Goal: Information Seeking & Learning: Learn about a topic

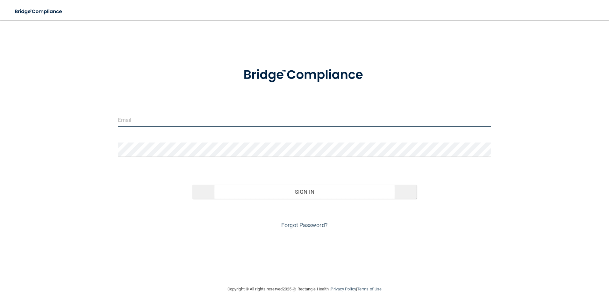
type input "[PERSON_NAME][EMAIL_ADDRESS][DOMAIN_NAME]"
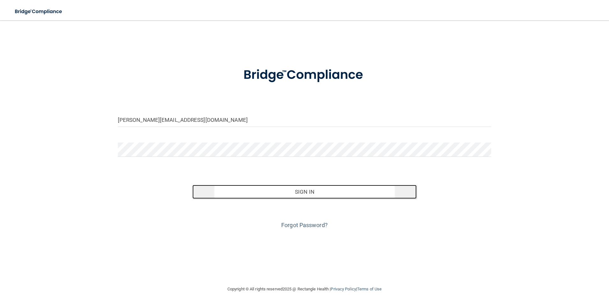
click at [299, 193] on button "Sign In" at bounding box center [304, 192] width 224 height 14
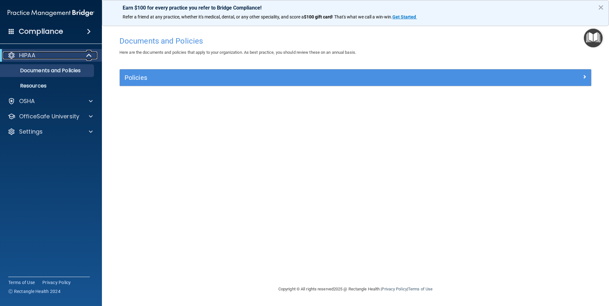
click at [89, 56] on span at bounding box center [89, 56] width 5 height 8
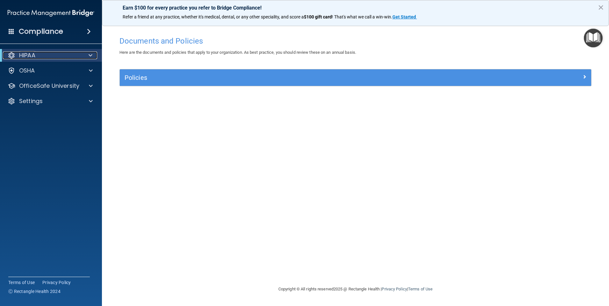
click at [89, 56] on span at bounding box center [90, 56] width 4 height 8
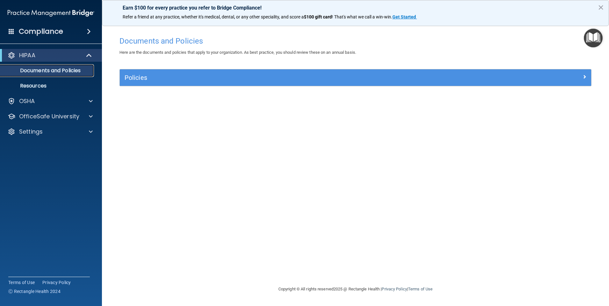
click at [77, 70] on p "Documents and Policies" at bounding box center [47, 70] width 87 height 6
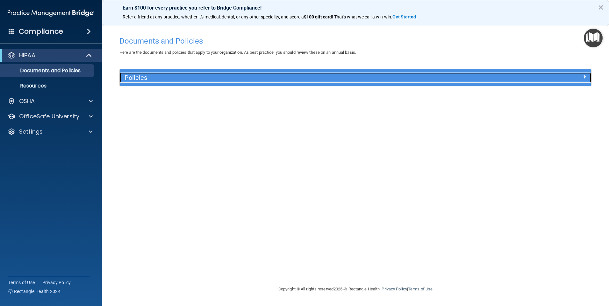
click at [584, 78] on span at bounding box center [584, 77] width 4 height 8
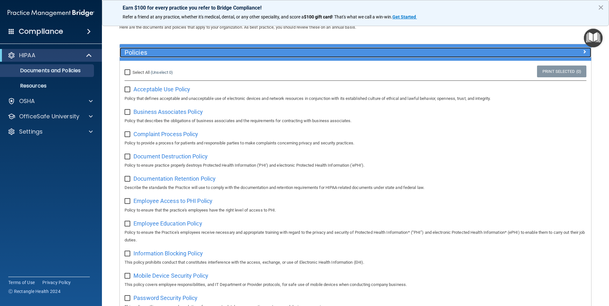
scroll to position [9, 0]
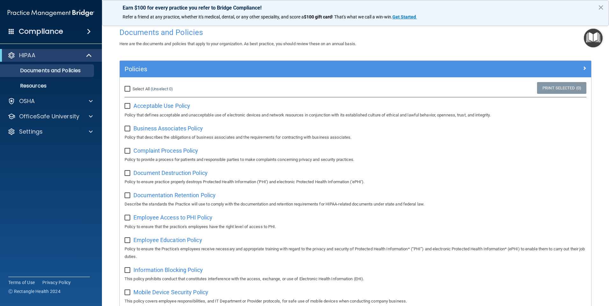
click at [128, 89] on input "Select All (Unselect 0) Unselect All" at bounding box center [127, 89] width 7 height 5
checkbox input "true"
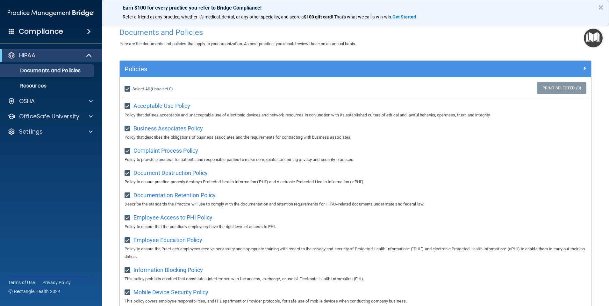
checkbox input "true"
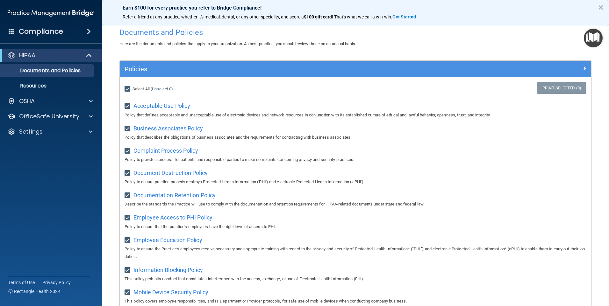
checkbox input "true"
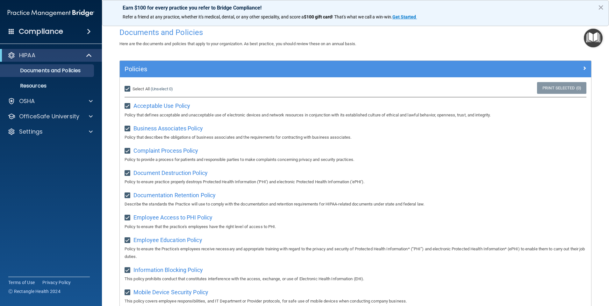
checkbox input "true"
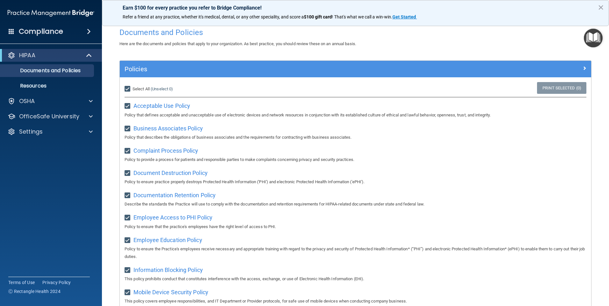
checkbox input "true"
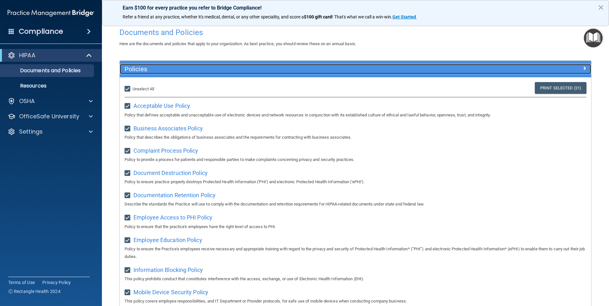
click at [582, 69] on span at bounding box center [584, 68] width 4 height 8
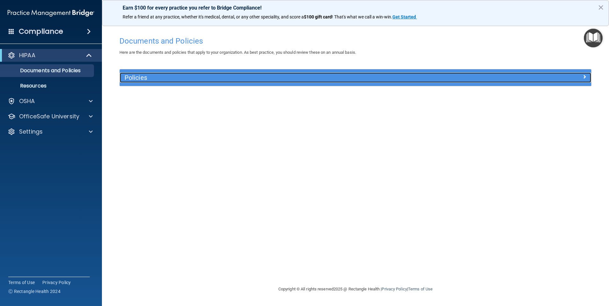
scroll to position [0, 0]
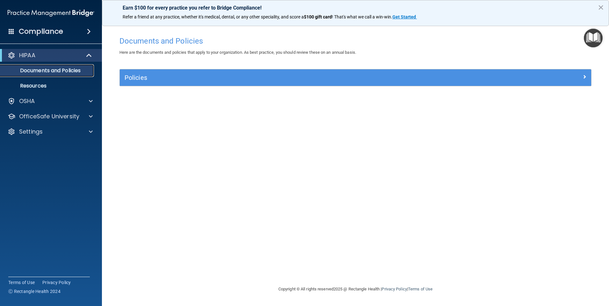
click at [71, 71] on p "Documents and Policies" at bounding box center [47, 70] width 87 height 6
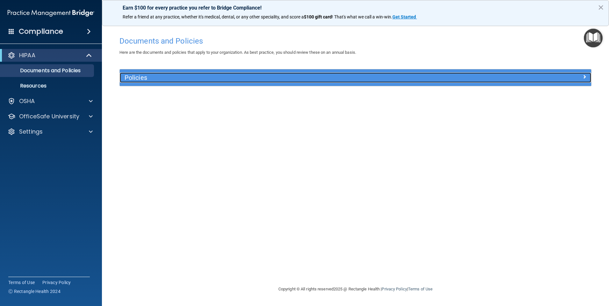
click at [142, 79] on h5 "Policies" at bounding box center [296, 77] width 344 height 7
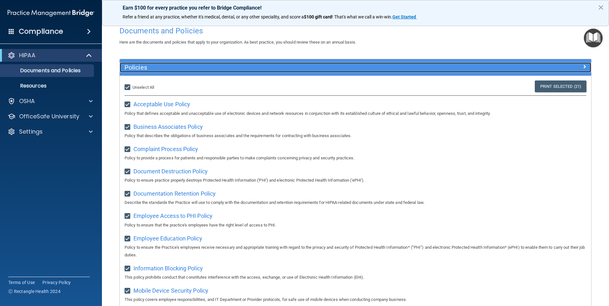
scroll to position [9, 0]
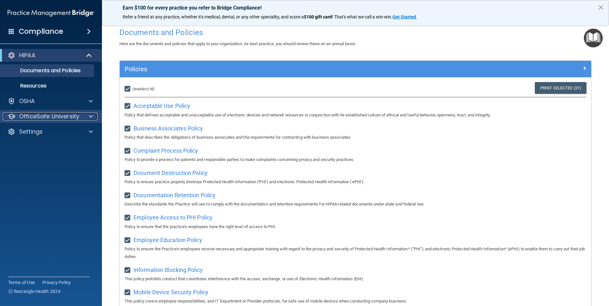
click at [82, 116] on div at bounding box center [90, 117] width 16 height 8
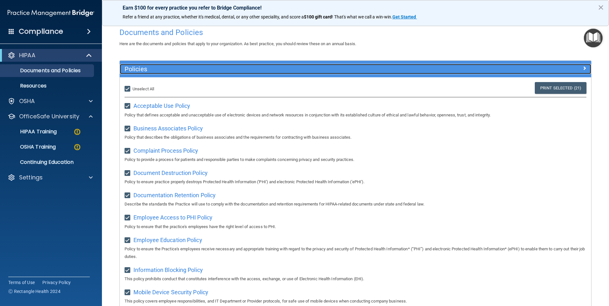
click at [572, 68] on div at bounding box center [532, 68] width 118 height 8
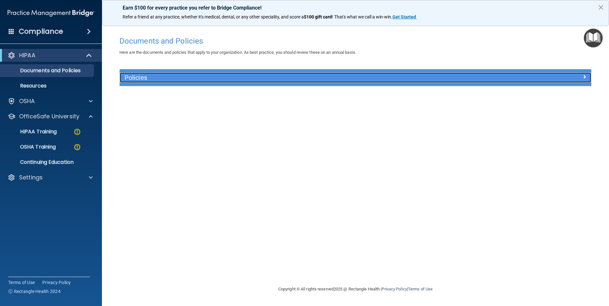
scroll to position [0, 0]
click at [587, 76] on div at bounding box center [532, 77] width 118 height 8
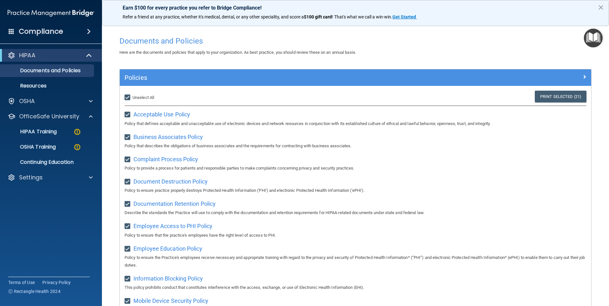
click at [130, 97] on input "Select All (Unselect 21) Unselect All" at bounding box center [127, 97] width 7 height 5
checkbox input "false"
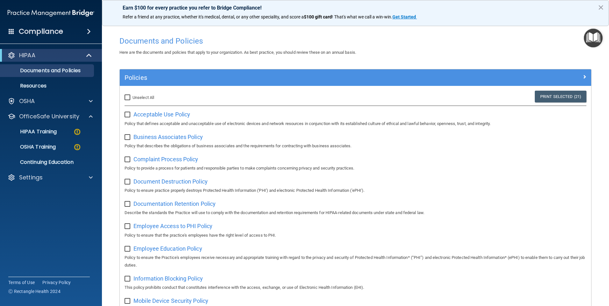
checkbox input "false"
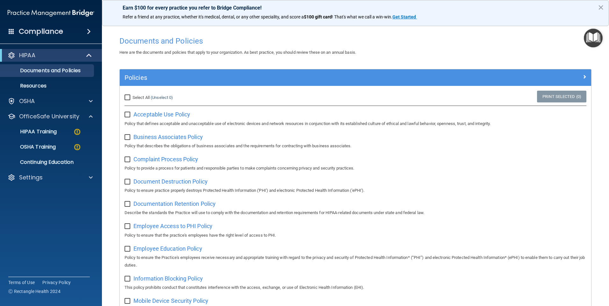
checkbox input "false"
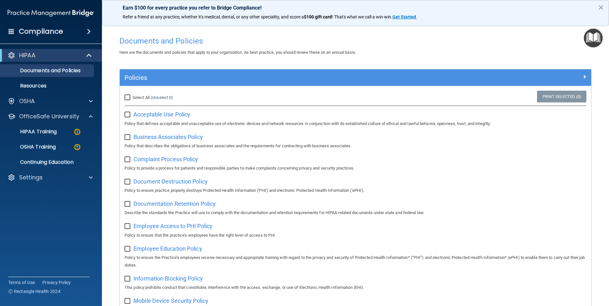
checkbox input "false"
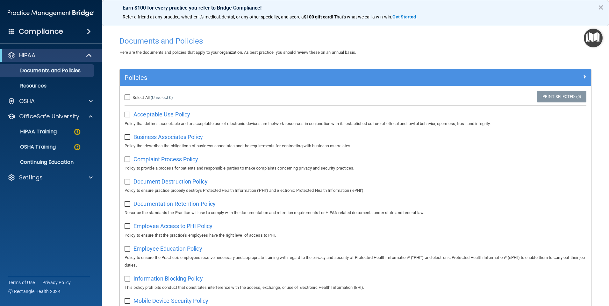
checkbox input "false"
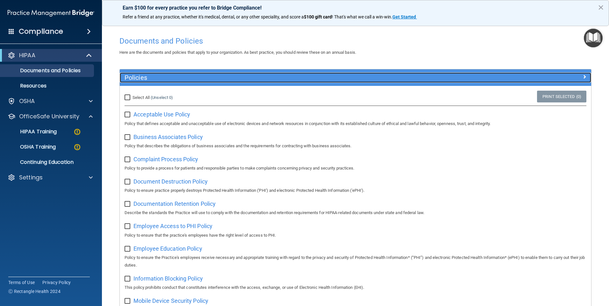
click at [582, 76] on span at bounding box center [584, 77] width 4 height 8
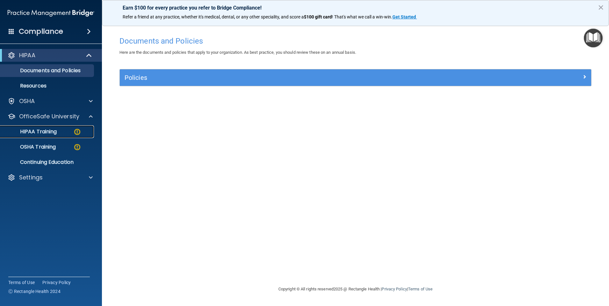
click at [70, 132] on div "HIPAA Training" at bounding box center [47, 132] width 87 height 6
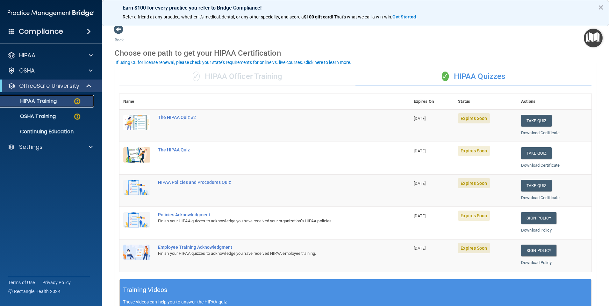
scroll to position [3, 0]
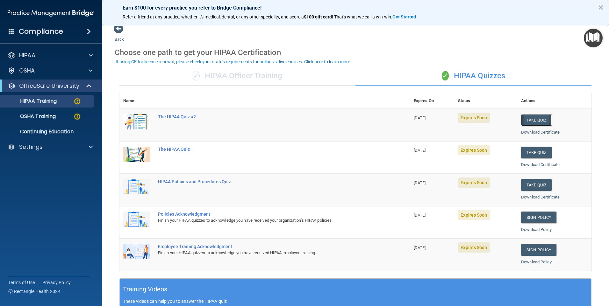
click at [533, 121] on button "Take Quiz" at bounding box center [536, 120] width 31 height 12
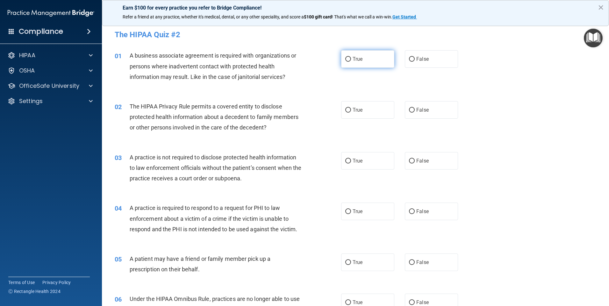
click at [345, 60] on input "True" at bounding box center [348, 59] width 6 height 5
radio input "true"
drag, startPoint x: 346, startPoint y: 108, endPoint x: 352, endPoint y: 111, distance: 6.4
click at [346, 108] on input "True" at bounding box center [348, 110] width 6 height 5
radio input "true"
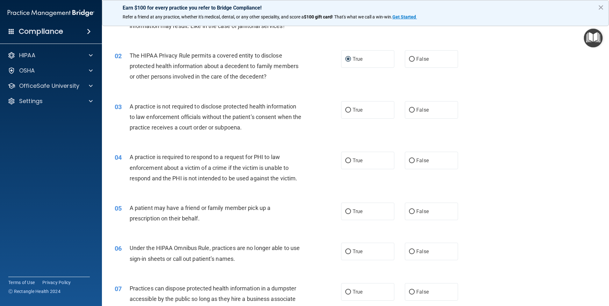
scroll to position [58, 0]
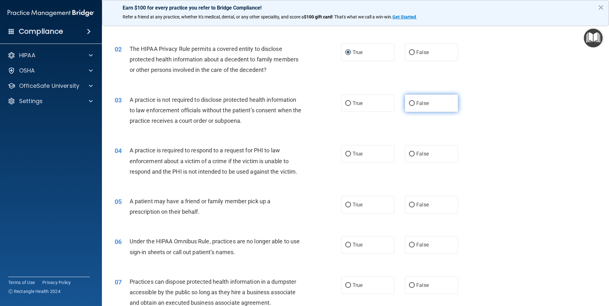
click at [410, 101] on input "False" at bounding box center [412, 103] width 6 height 5
radio input "true"
click at [409, 153] on input "False" at bounding box center [412, 154] width 6 height 5
radio input "true"
click at [409, 205] on input "False" at bounding box center [412, 205] width 6 height 5
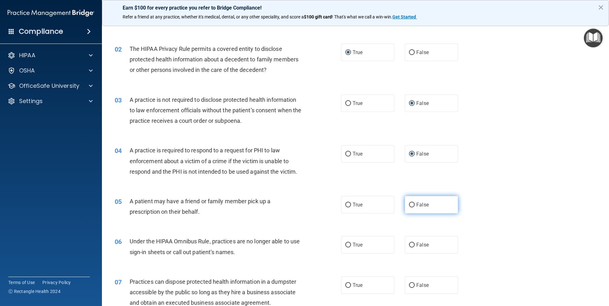
radio input "true"
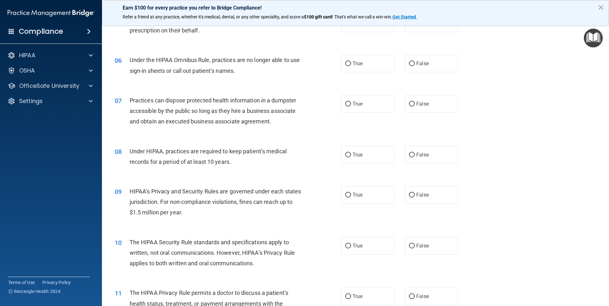
scroll to position [251, 0]
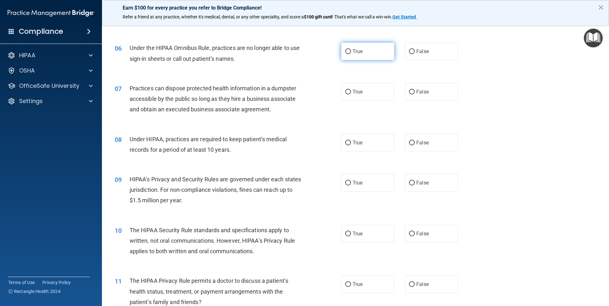
click at [348, 53] on input "True" at bounding box center [348, 51] width 6 height 5
radio input "true"
click at [347, 94] on input "True" at bounding box center [348, 92] width 6 height 5
radio input "true"
click at [346, 144] on input "True" at bounding box center [348, 143] width 6 height 5
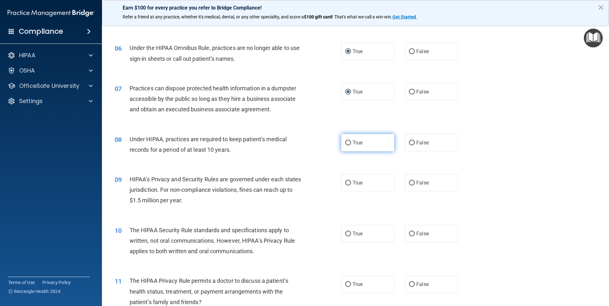
radio input "true"
click at [409, 182] on input "False" at bounding box center [412, 183] width 6 height 5
radio input "true"
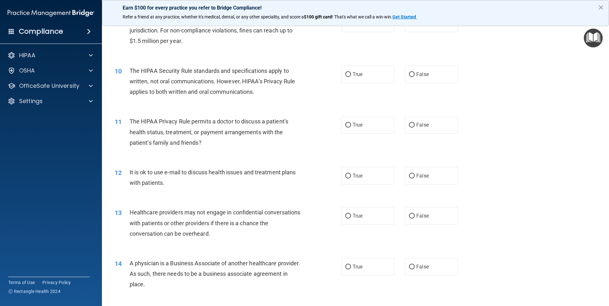
scroll to position [412, 0]
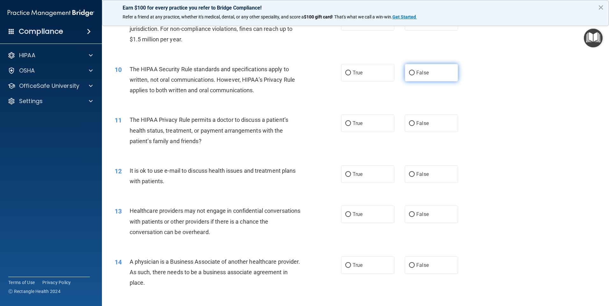
click at [409, 72] on input "False" at bounding box center [412, 73] width 6 height 5
radio input "true"
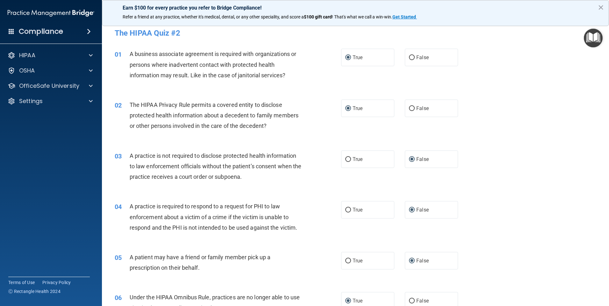
scroll to position [0, 0]
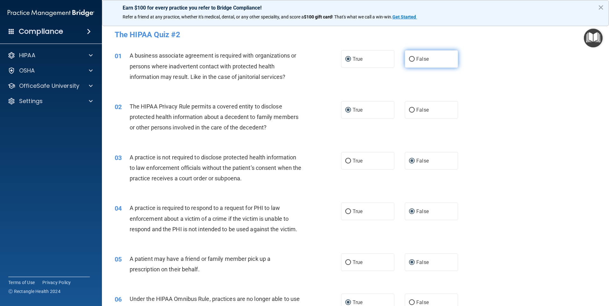
click at [409, 58] on input "False" at bounding box center [412, 59] width 6 height 5
radio input "true"
radio input "false"
click at [347, 211] on input "True" at bounding box center [348, 211] width 6 height 5
radio input "true"
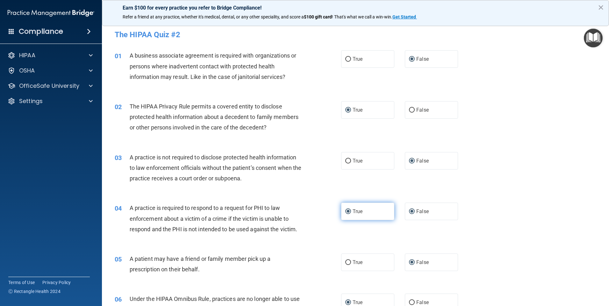
radio input "false"
click at [347, 264] on input "True" at bounding box center [348, 262] width 6 height 5
radio input "true"
radio input "false"
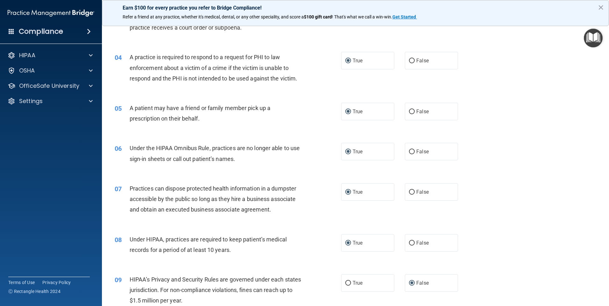
scroll to position [153, 0]
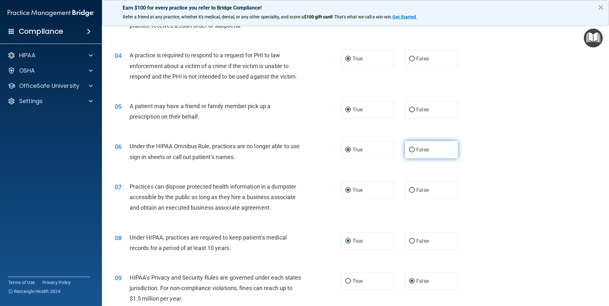
click at [411, 150] on input "False" at bounding box center [412, 150] width 6 height 5
radio input "true"
radio input "false"
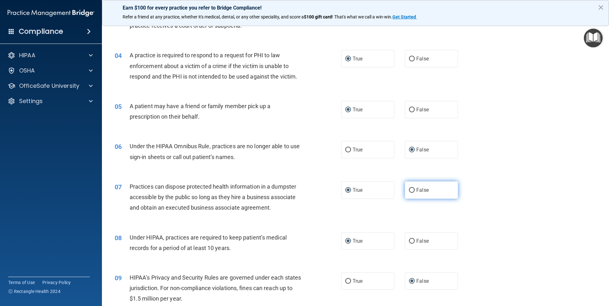
click at [412, 189] on label "False" at bounding box center [431, 190] width 53 height 18
click at [412, 189] on input "False" at bounding box center [412, 190] width 6 height 5
radio input "true"
radio input "false"
drag, startPoint x: 407, startPoint y: 243, endPoint x: 410, endPoint y: 241, distance: 3.6
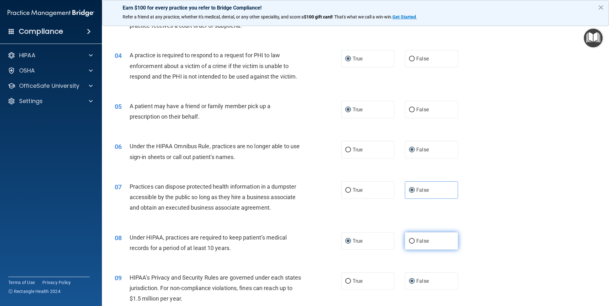
click at [409, 242] on input "False" at bounding box center [412, 241] width 6 height 5
radio input "true"
radio input "false"
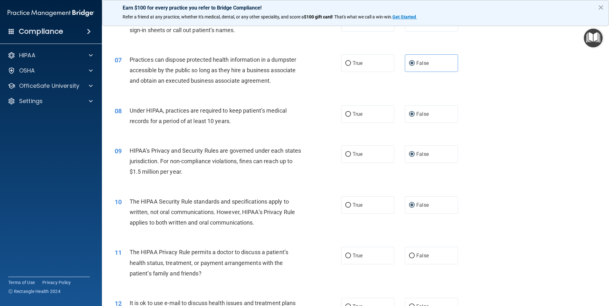
scroll to position [282, 0]
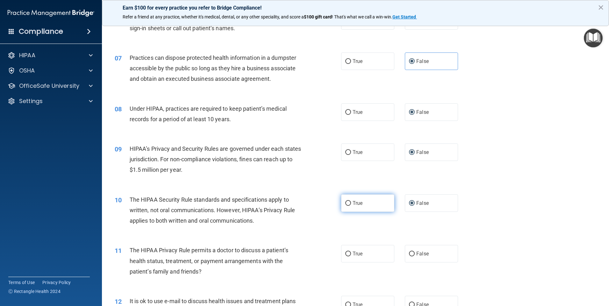
click at [347, 203] on input "True" at bounding box center [348, 203] width 6 height 5
radio input "true"
radio input "false"
click at [345, 254] on input "True" at bounding box center [348, 254] width 6 height 5
radio input "true"
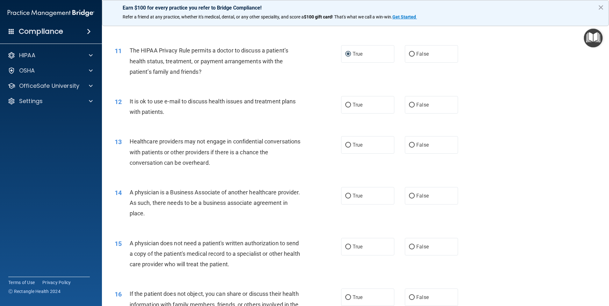
scroll to position [497, 0]
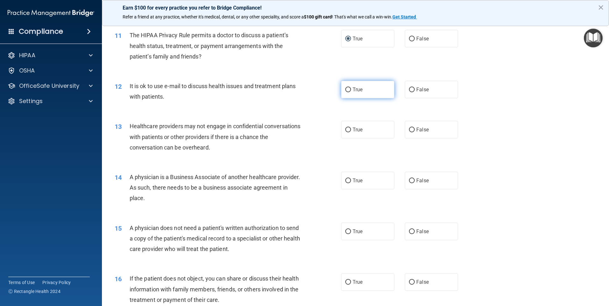
click at [345, 91] on input "True" at bounding box center [348, 90] width 6 height 5
radio input "true"
click at [409, 129] on input "False" at bounding box center [412, 130] width 6 height 5
radio input "true"
click at [409, 181] on input "False" at bounding box center [412, 181] width 6 height 5
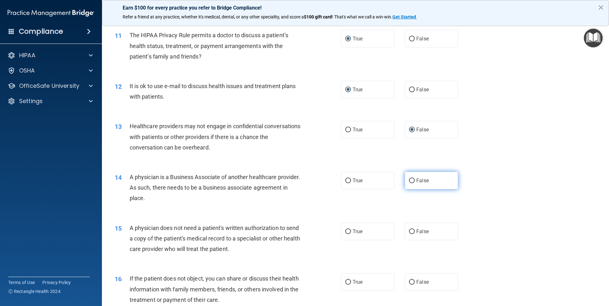
radio input "true"
click at [347, 235] on label "True" at bounding box center [367, 232] width 53 height 18
click at [347, 234] on input "True" at bounding box center [348, 231] width 6 height 5
radio input "true"
drag, startPoint x: 346, startPoint y: 281, endPoint x: 357, endPoint y: 279, distance: 10.9
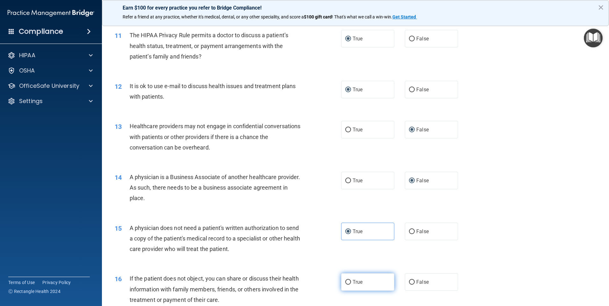
click at [346, 281] on input "True" at bounding box center [348, 282] width 6 height 5
radio input "true"
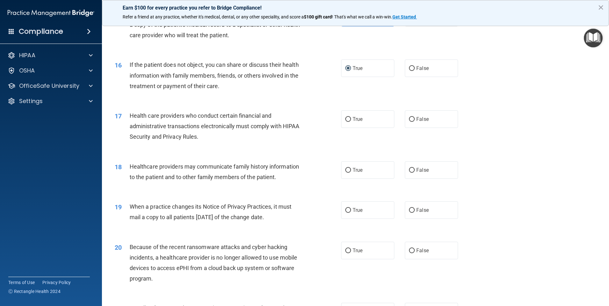
scroll to position [717, 0]
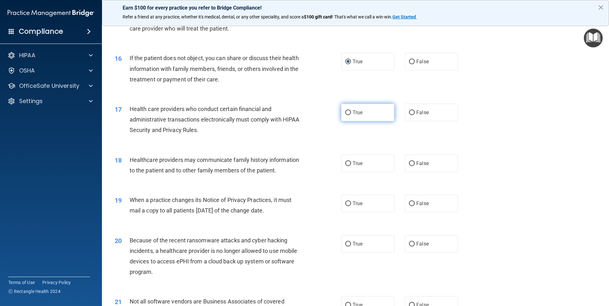
click at [345, 114] on input "True" at bounding box center [348, 112] width 6 height 5
radio input "true"
click at [409, 162] on input "False" at bounding box center [412, 163] width 6 height 5
radio input "true"
click at [409, 203] on input "False" at bounding box center [412, 203] width 6 height 5
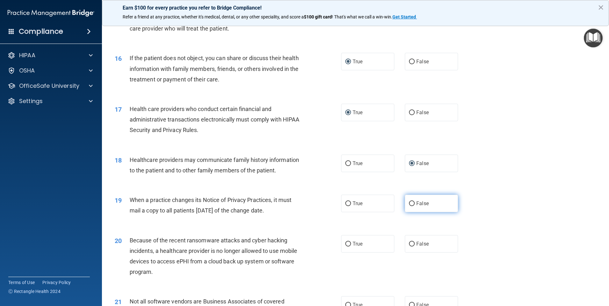
radio input "true"
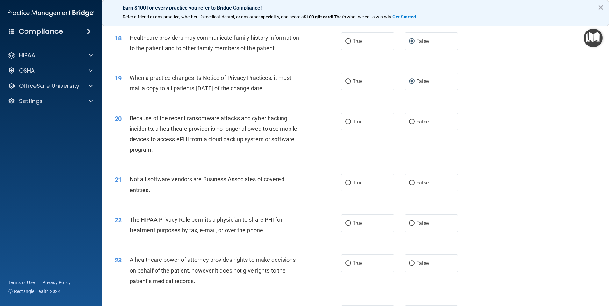
scroll to position [845, 0]
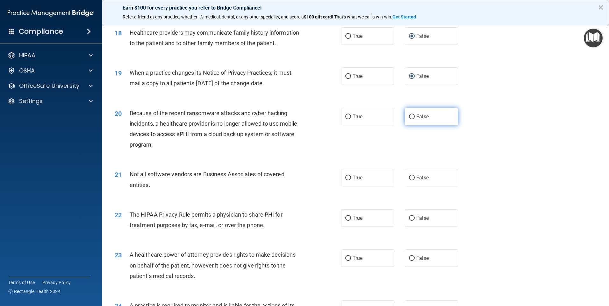
click at [409, 117] on input "False" at bounding box center [412, 117] width 6 height 5
radio input "true"
click at [345, 178] on input "True" at bounding box center [348, 178] width 6 height 5
radio input "true"
click at [346, 216] on input "True" at bounding box center [348, 218] width 6 height 5
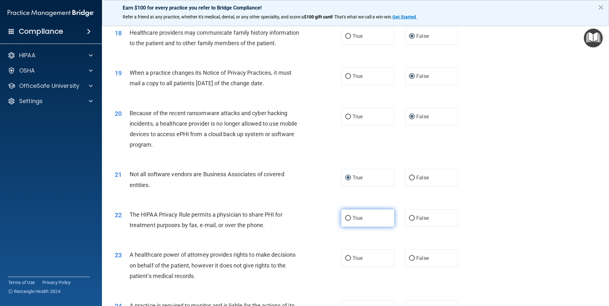
radio input "true"
click at [410, 260] on input "False" at bounding box center [412, 258] width 6 height 5
radio input "true"
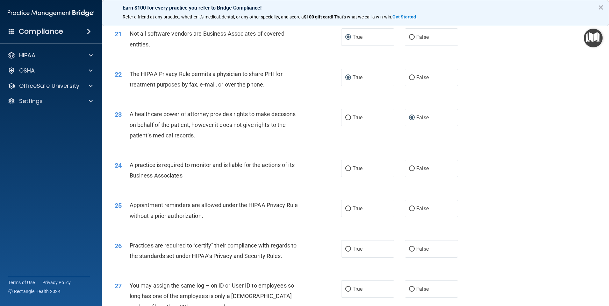
scroll to position [1006, 0]
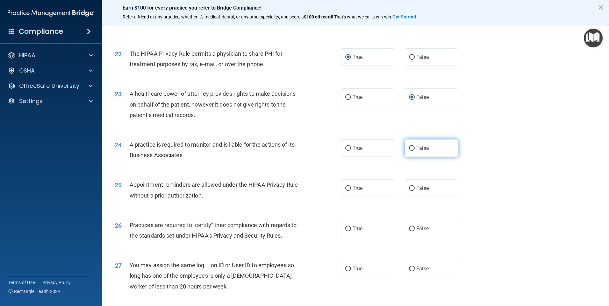
click at [409, 151] on input "False" at bounding box center [412, 148] width 6 height 5
radio input "true"
click at [346, 188] on input "True" at bounding box center [348, 188] width 6 height 5
radio input "true"
click at [409, 227] on input "False" at bounding box center [412, 229] width 6 height 5
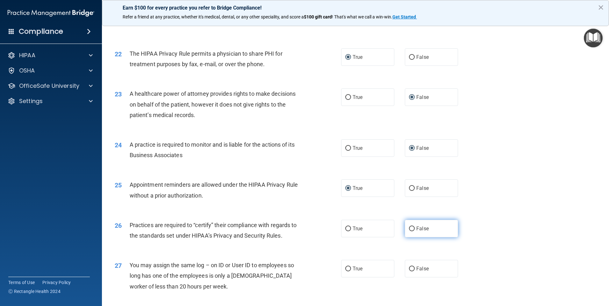
radio input "true"
click at [411, 267] on input "False" at bounding box center [412, 269] width 6 height 5
radio input "true"
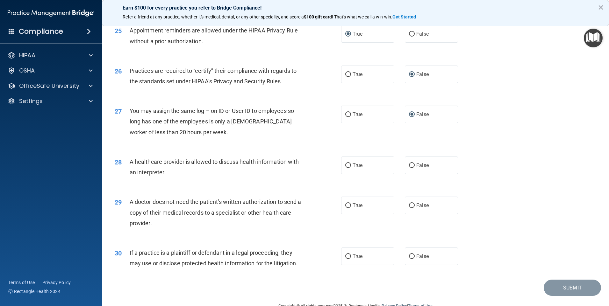
scroll to position [1164, 0]
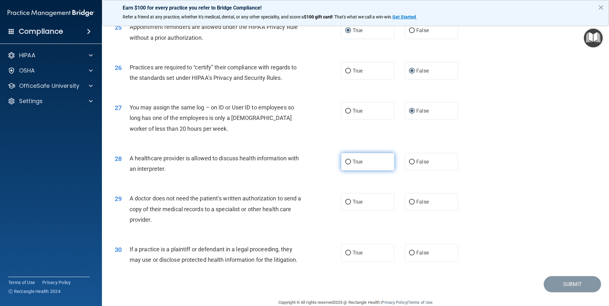
click at [346, 162] on input "True" at bounding box center [348, 162] width 6 height 5
radio input "true"
drag, startPoint x: 344, startPoint y: 201, endPoint x: 350, endPoint y: 206, distance: 8.2
click at [345, 201] on input "True" at bounding box center [348, 202] width 6 height 5
radio input "true"
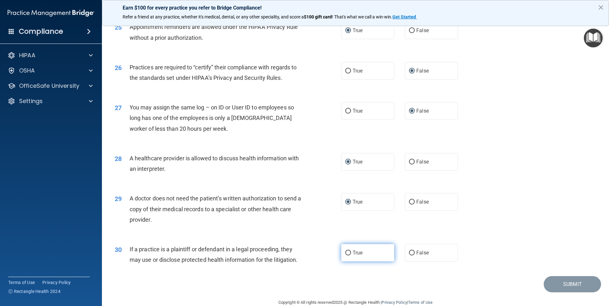
click at [345, 251] on input "True" at bounding box center [348, 253] width 6 height 5
radio input "true"
click at [561, 285] on button "Submit" at bounding box center [571, 284] width 57 height 16
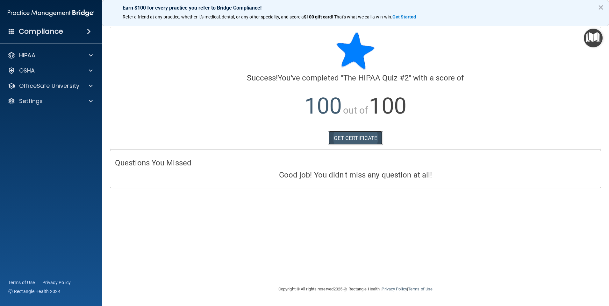
click at [366, 140] on link "GET CERTIFICATE" at bounding box center [355, 138] width 54 height 14
click at [89, 55] on span at bounding box center [91, 56] width 4 height 8
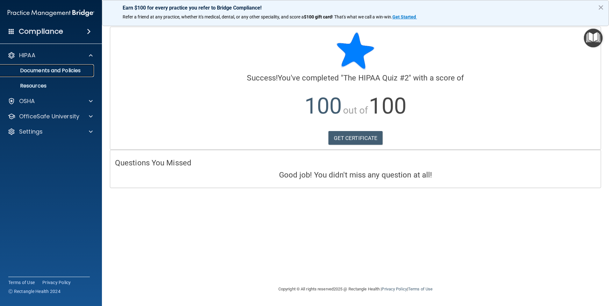
click at [91, 68] on link "Documents and Policies" at bounding box center [44, 70] width 100 height 13
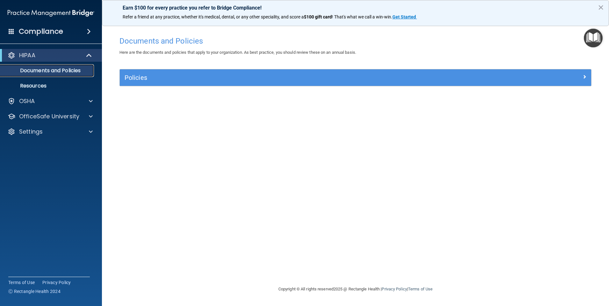
click at [80, 71] on p "Documents and Policies" at bounding box center [47, 70] width 87 height 6
click at [53, 73] on p "Documents and Policies" at bounding box center [47, 70] width 87 height 6
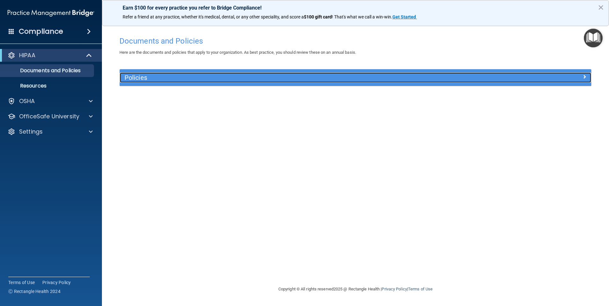
click at [210, 80] on h5 "Policies" at bounding box center [296, 77] width 344 height 7
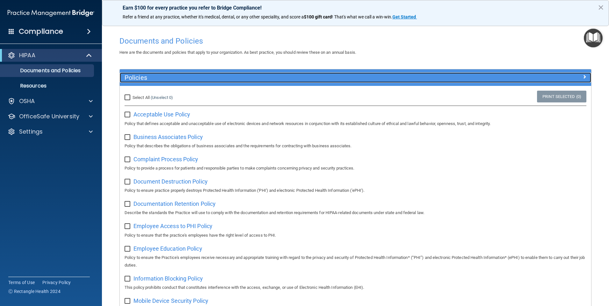
click at [210, 80] on h5 "Policies" at bounding box center [296, 77] width 344 height 7
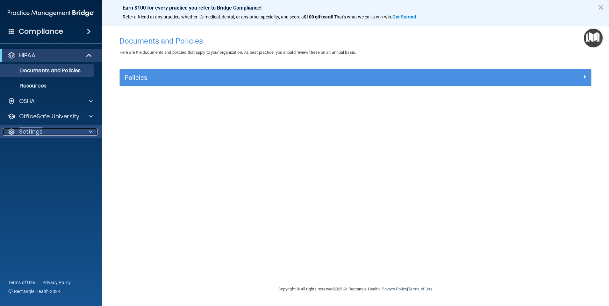
click at [73, 130] on div "Settings" at bounding box center [42, 132] width 79 height 8
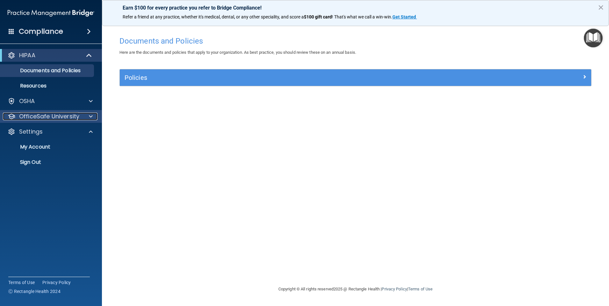
click at [89, 117] on span at bounding box center [91, 117] width 4 height 8
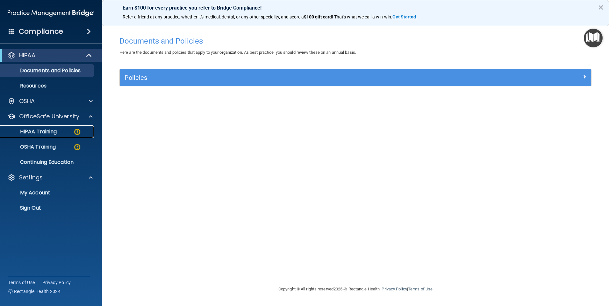
click at [61, 130] on div "HIPAA Training" at bounding box center [47, 132] width 87 height 6
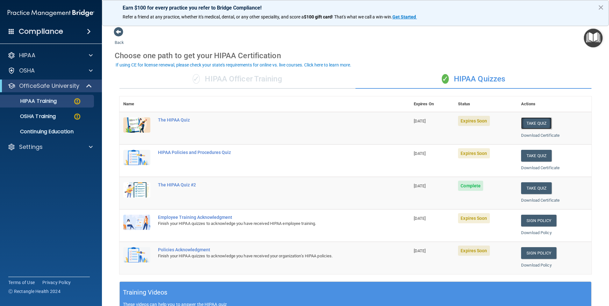
click at [527, 122] on button "Take Quiz" at bounding box center [536, 123] width 31 height 12
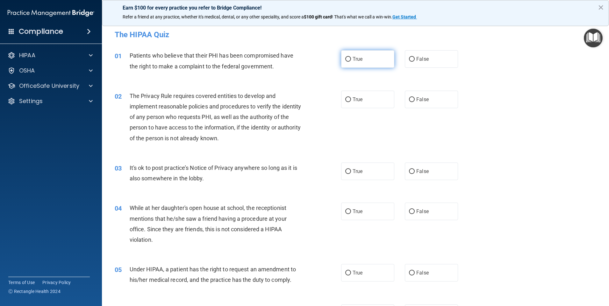
click at [345, 59] on input "True" at bounding box center [348, 59] width 6 height 5
radio input "true"
click at [345, 98] on input "True" at bounding box center [348, 99] width 6 height 5
radio input "true"
click at [410, 172] on input "False" at bounding box center [412, 171] width 6 height 5
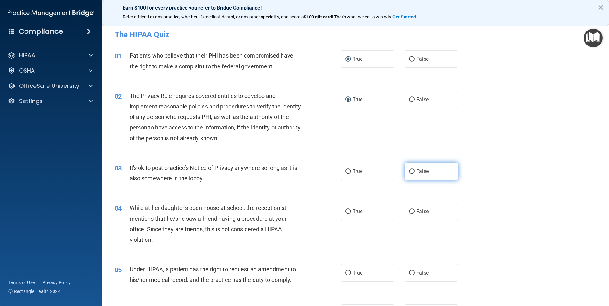
radio input "true"
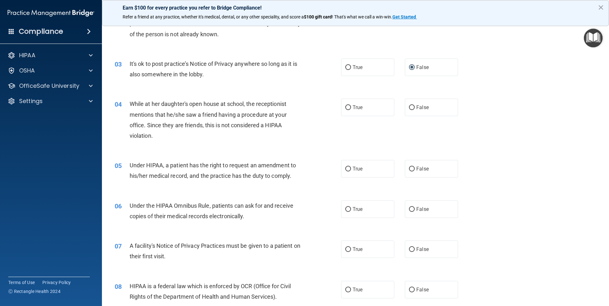
scroll to position [106, 0]
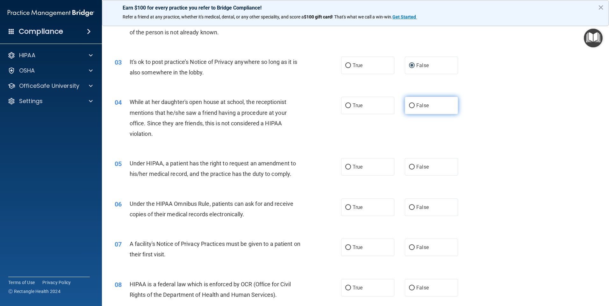
click at [409, 106] on input "False" at bounding box center [412, 105] width 6 height 5
radio input "true"
drag, startPoint x: 408, startPoint y: 166, endPoint x: 408, endPoint y: 178, distance: 12.7
click at [409, 166] on input "False" at bounding box center [412, 167] width 6 height 5
radio input "true"
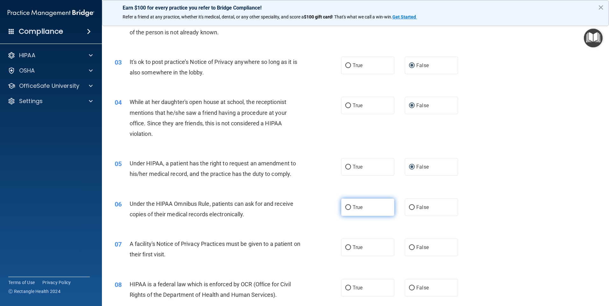
click at [346, 207] on input "True" at bounding box center [348, 207] width 6 height 5
radio input "true"
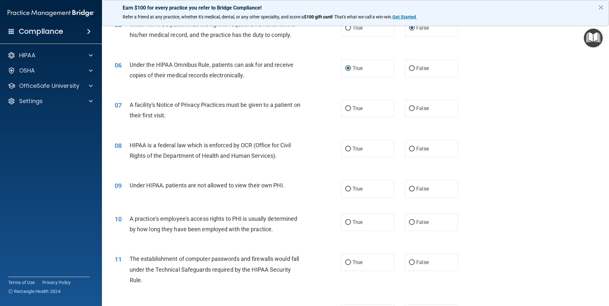
scroll to position [266, 0]
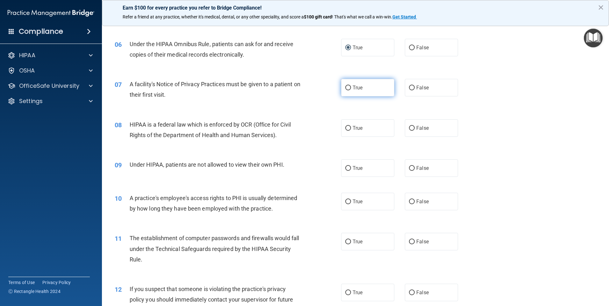
click at [345, 88] on input "True" at bounding box center [348, 88] width 6 height 5
radio input "true"
click at [345, 130] on input "True" at bounding box center [348, 128] width 6 height 5
radio input "true"
click at [411, 167] on input "False" at bounding box center [412, 168] width 6 height 5
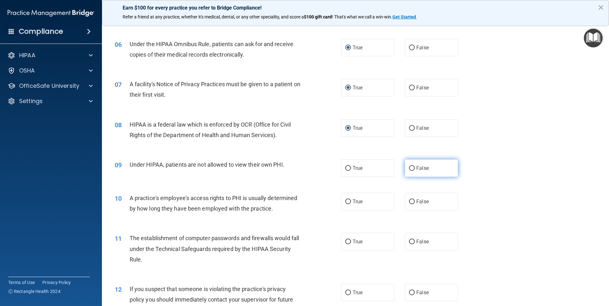
radio input "true"
click at [409, 200] on input "False" at bounding box center [412, 202] width 6 height 5
radio input "true"
drag, startPoint x: 345, startPoint y: 241, endPoint x: 346, endPoint y: 246, distance: 5.9
click at [345, 241] on input "True" at bounding box center [348, 242] width 6 height 5
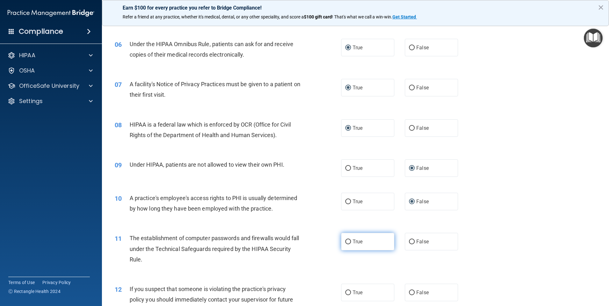
radio input "true"
click at [345, 291] on input "True" at bounding box center [348, 293] width 6 height 5
radio input "true"
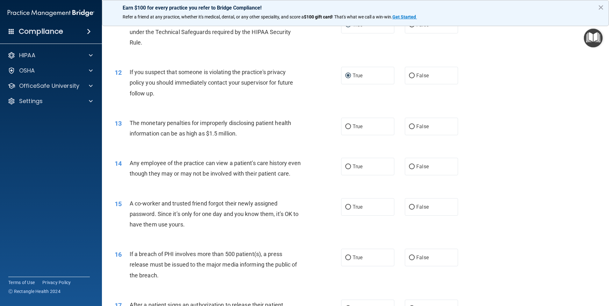
scroll to position [479, 0]
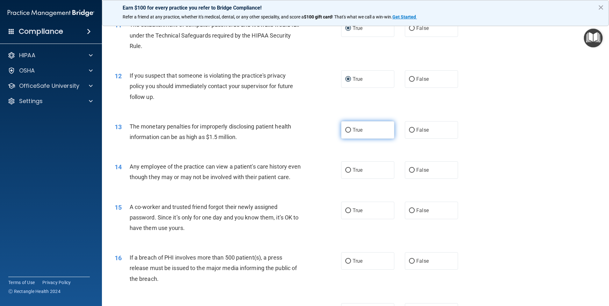
click at [346, 130] on input "True" at bounding box center [348, 130] width 6 height 5
radio input "true"
drag, startPoint x: 408, startPoint y: 170, endPoint x: 411, endPoint y: 177, distance: 7.0
click at [409, 170] on input "False" at bounding box center [412, 170] width 6 height 5
radio input "true"
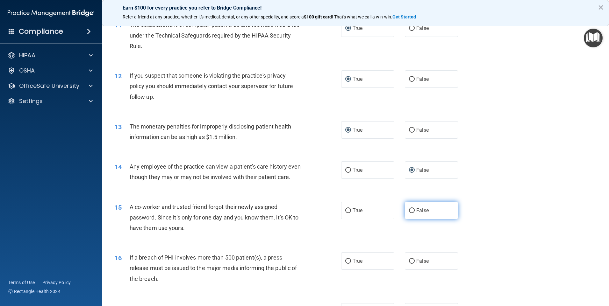
click at [410, 213] on input "False" at bounding box center [412, 210] width 6 height 5
radio input "true"
click at [410, 264] on input "False" at bounding box center [412, 261] width 6 height 5
radio input "true"
click at [345, 264] on input "True" at bounding box center [348, 261] width 6 height 5
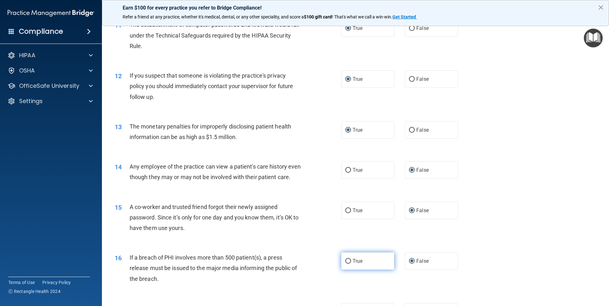
radio input "true"
radio input "false"
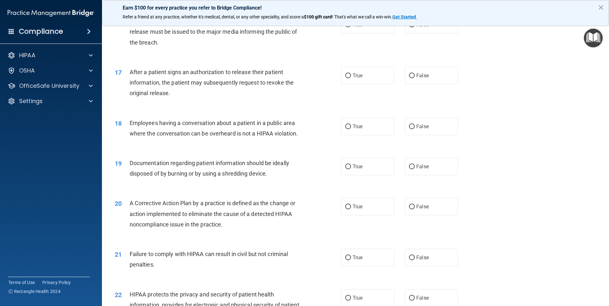
scroll to position [717, 0]
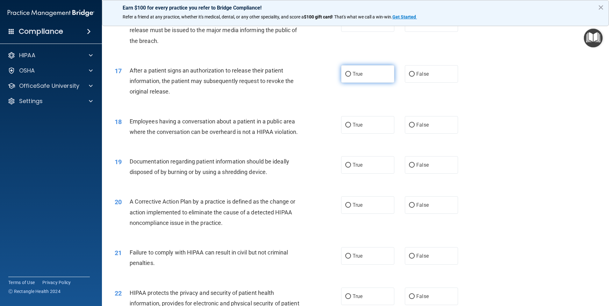
click at [345, 77] on input "True" at bounding box center [348, 74] width 6 height 5
radio input "true"
click at [410, 128] on input "False" at bounding box center [412, 125] width 6 height 5
radio input "true"
click at [346, 168] on input "True" at bounding box center [348, 165] width 6 height 5
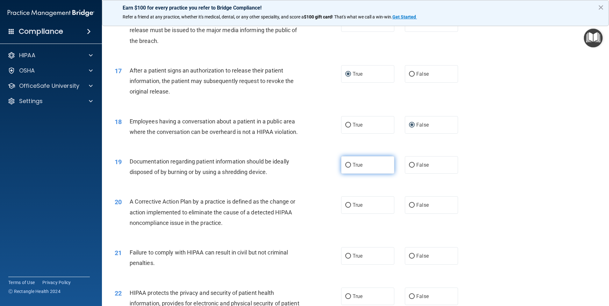
radio input "true"
click at [346, 208] on input "True" at bounding box center [348, 205] width 6 height 5
radio input "true"
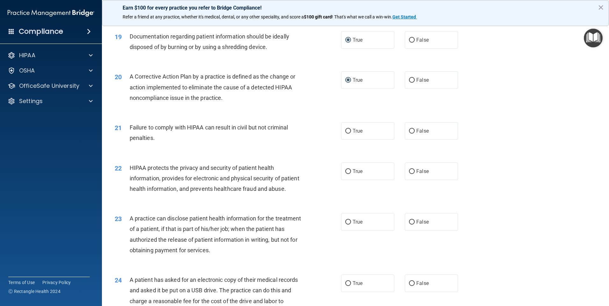
scroll to position [844, 0]
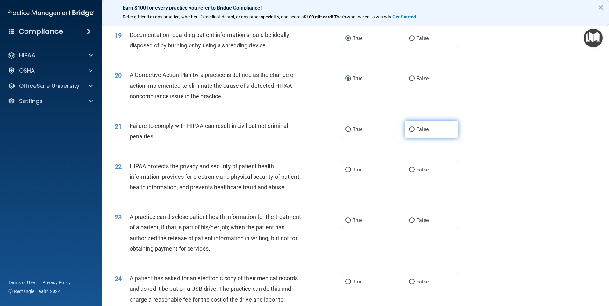
click at [410, 132] on input "False" at bounding box center [412, 129] width 6 height 5
radio input "true"
click at [346, 173] on input "True" at bounding box center [348, 170] width 6 height 5
radio input "true"
click at [410, 223] on input "False" at bounding box center [412, 220] width 6 height 5
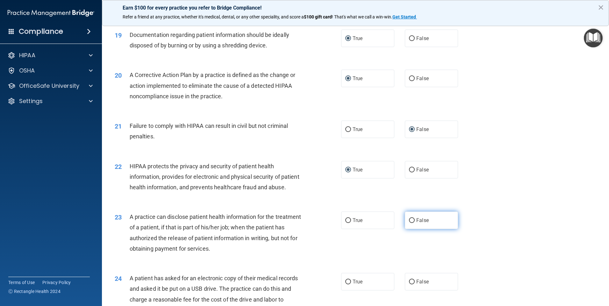
radio input "true"
click at [347, 291] on label "True" at bounding box center [367, 282] width 53 height 18
click at [347, 285] on input "True" at bounding box center [348, 282] width 6 height 5
radio input "true"
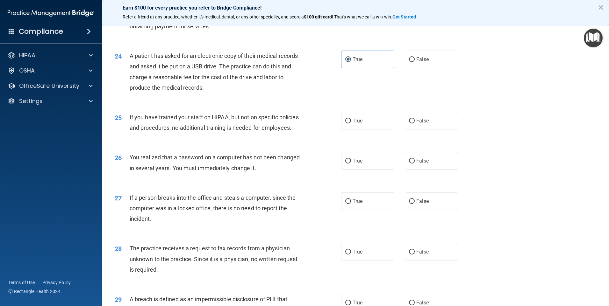
scroll to position [1093, 0]
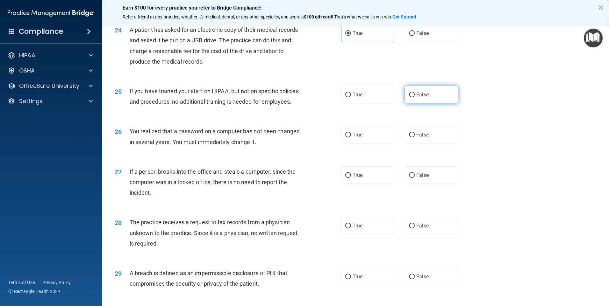
click at [409, 97] on input "False" at bounding box center [412, 95] width 6 height 5
radio input "true"
click at [346, 138] on input "True" at bounding box center [348, 135] width 6 height 5
radio input "true"
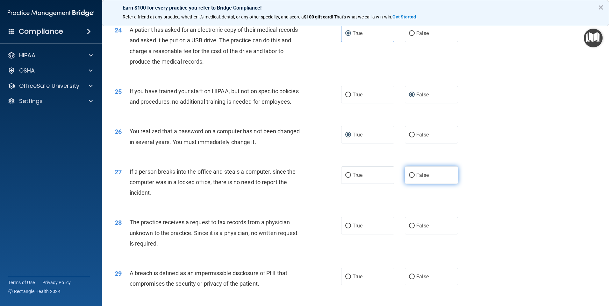
click at [410, 178] on input "False" at bounding box center [412, 175] width 6 height 5
radio input "true"
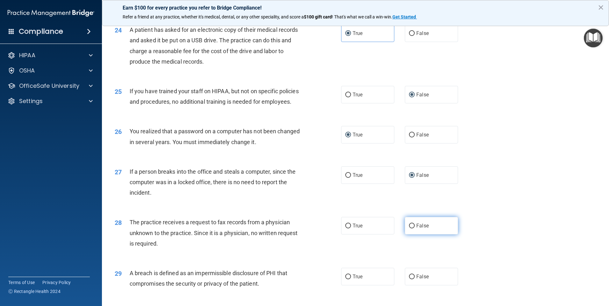
click at [409, 229] on input "False" at bounding box center [412, 226] width 6 height 5
radio input "true"
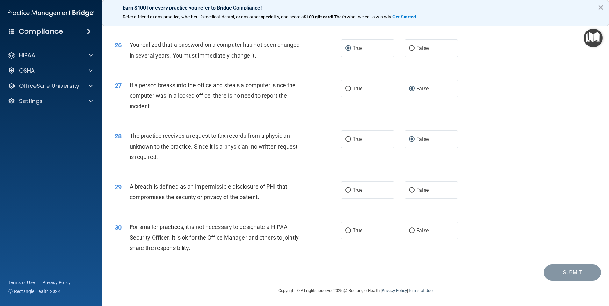
scroll to position [1211, 0]
click at [345, 189] on input "True" at bounding box center [348, 190] width 6 height 5
radio input "true"
drag, startPoint x: 408, startPoint y: 231, endPoint x: 410, endPoint y: 236, distance: 4.9
click at [409, 231] on input "False" at bounding box center [412, 231] width 6 height 5
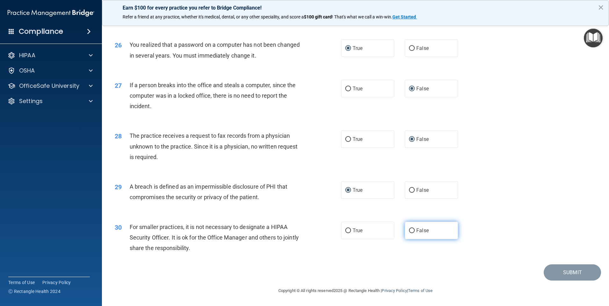
radio input "true"
click at [581, 275] on button "Submit" at bounding box center [571, 272] width 57 height 16
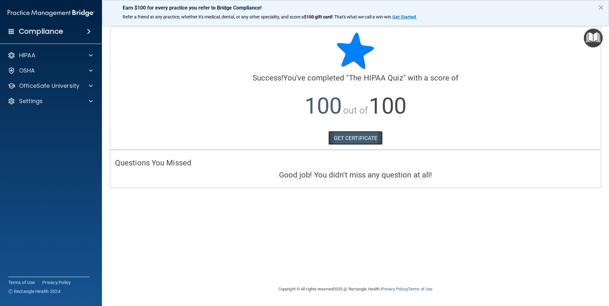
click at [375, 139] on link "GET CERTIFICATE" at bounding box center [355, 138] width 54 height 14
click at [91, 57] on span at bounding box center [91, 56] width 4 height 8
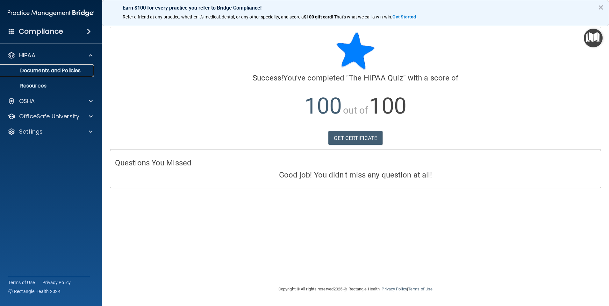
click at [81, 73] on p "Documents and Policies" at bounding box center [47, 70] width 87 height 6
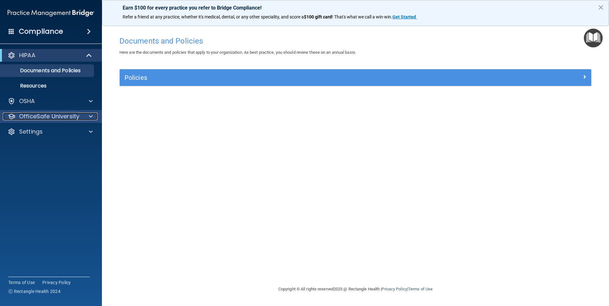
click at [89, 116] on span at bounding box center [91, 117] width 4 height 8
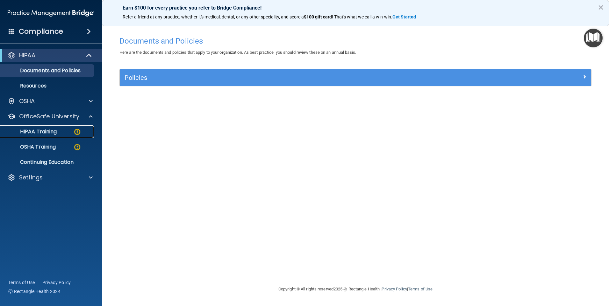
click at [78, 133] on img at bounding box center [77, 132] width 8 height 8
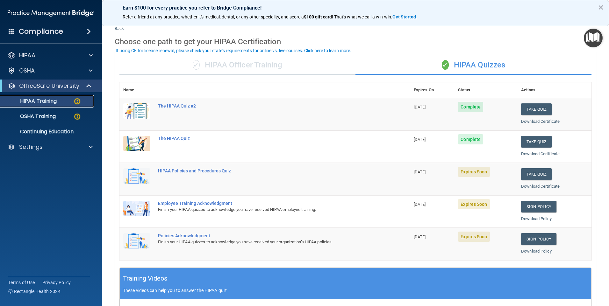
scroll to position [14, 0]
click at [524, 177] on button "Take Quiz" at bounding box center [536, 174] width 31 height 12
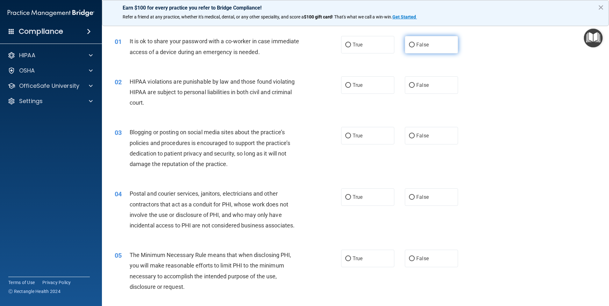
click at [409, 45] on input "False" at bounding box center [412, 45] width 6 height 5
radio input "true"
click at [345, 85] on input "True" at bounding box center [348, 85] width 6 height 5
radio input "true"
click at [409, 135] on input "False" at bounding box center [412, 136] width 6 height 5
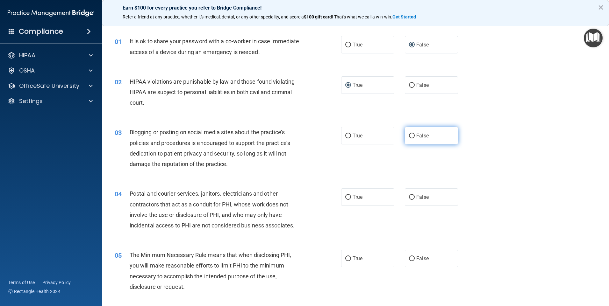
radio input "true"
drag, startPoint x: 344, startPoint y: 196, endPoint x: 346, endPoint y: 209, distance: 12.6
click at [345, 196] on input "True" at bounding box center [348, 197] width 6 height 5
radio input "true"
click at [348, 257] on input "True" at bounding box center [348, 259] width 6 height 5
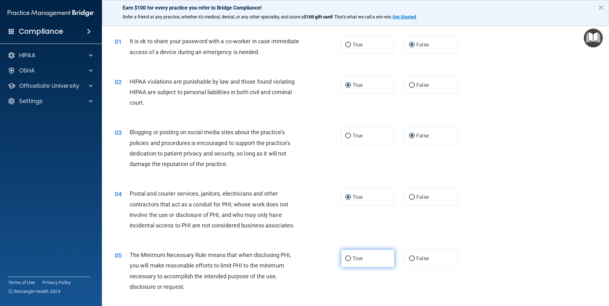
radio input "true"
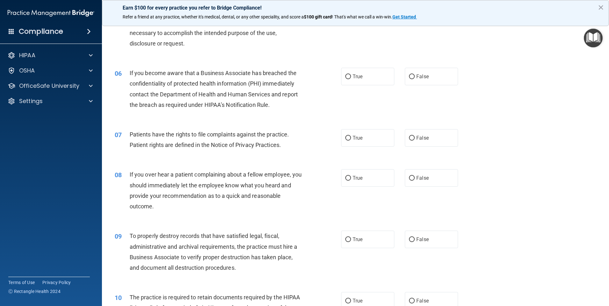
scroll to position [285, 0]
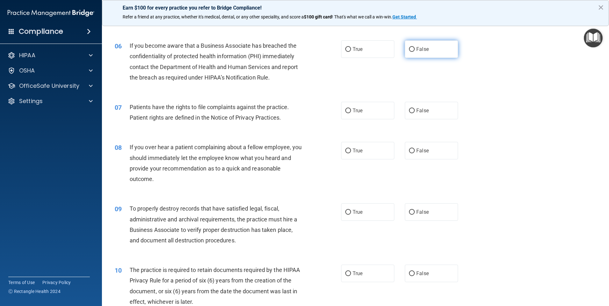
click at [409, 47] on input "False" at bounding box center [412, 49] width 6 height 5
radio input "true"
click at [348, 110] on input "True" at bounding box center [348, 111] width 6 height 5
radio input "true"
drag, startPoint x: 409, startPoint y: 150, endPoint x: 407, endPoint y: 183, distance: 33.5
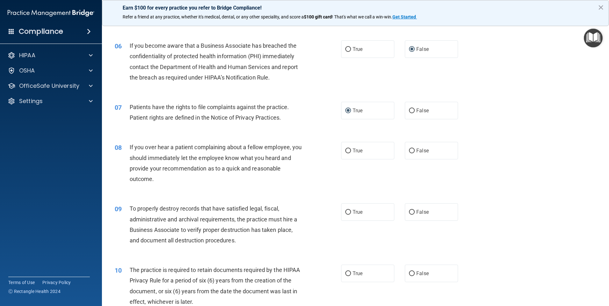
click at [409, 150] on input "False" at bounding box center [412, 151] width 6 height 5
radio input "true"
drag, startPoint x: 411, startPoint y: 212, endPoint x: 438, endPoint y: 210, distance: 26.5
click at [412, 212] on label "False" at bounding box center [431, 212] width 53 height 18
click at [412, 212] on input "False" at bounding box center [412, 212] width 6 height 5
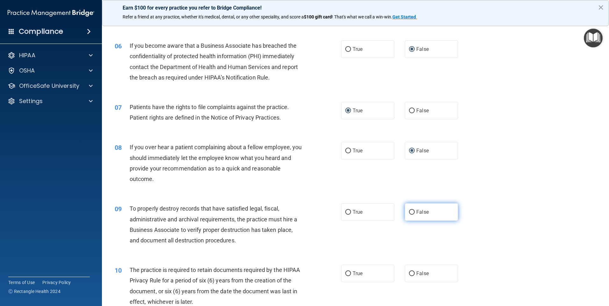
radio input "true"
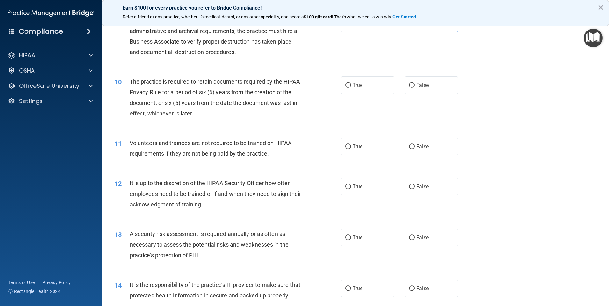
scroll to position [479, 0]
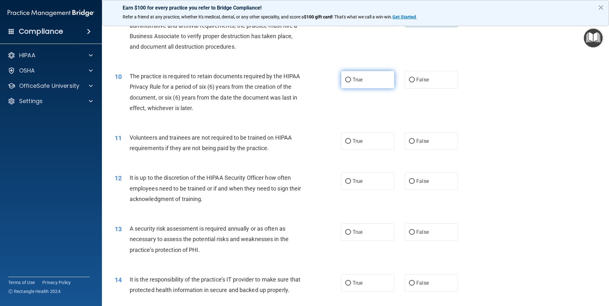
click at [345, 79] on input "True" at bounding box center [348, 80] width 6 height 5
radio input "true"
click at [409, 142] on input "False" at bounding box center [412, 141] width 6 height 5
radio input "true"
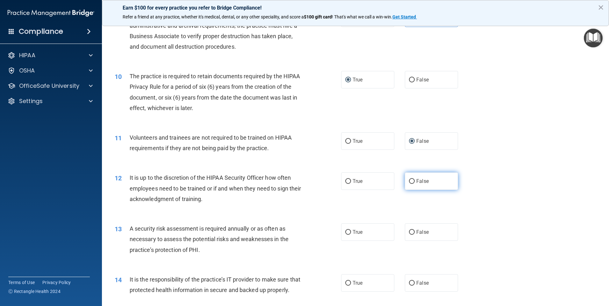
click at [410, 181] on input "False" at bounding box center [412, 181] width 6 height 5
radio input "true"
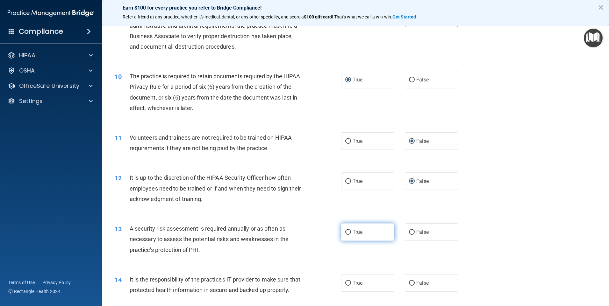
click at [342, 231] on label "True" at bounding box center [367, 232] width 53 height 18
click at [345, 231] on input "True" at bounding box center [348, 232] width 6 height 5
radio input "true"
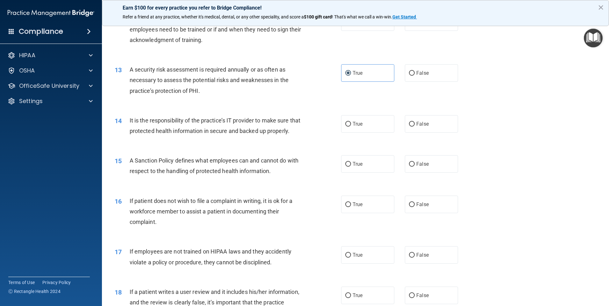
scroll to position [644, 0]
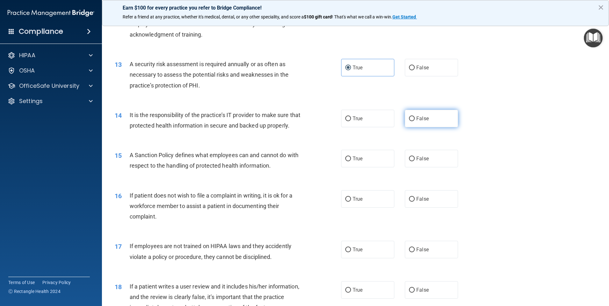
click at [410, 118] on input "False" at bounding box center [412, 118] width 6 height 5
radio input "true"
click at [409, 161] on input "False" at bounding box center [412, 159] width 6 height 5
radio input "true"
click at [345, 202] on input "True" at bounding box center [348, 199] width 6 height 5
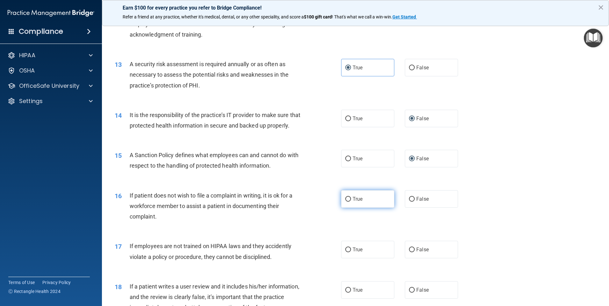
radio input "true"
click at [410, 252] on input "False" at bounding box center [412, 250] width 6 height 5
radio input "true"
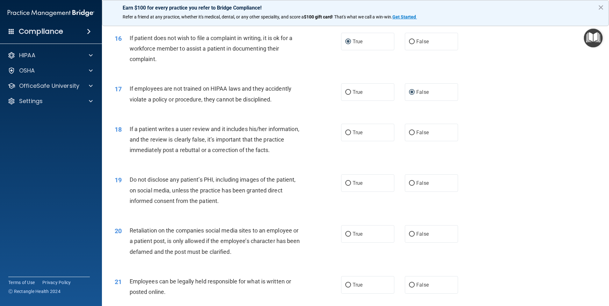
scroll to position [805, 0]
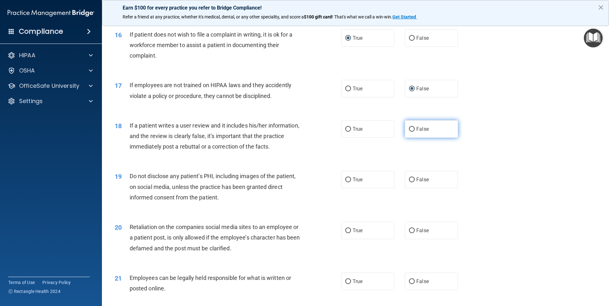
click at [409, 132] on input "False" at bounding box center [412, 129] width 6 height 5
radio input "true"
click at [345, 182] on input "True" at bounding box center [348, 180] width 6 height 5
radio input "true"
click at [410, 233] on input "False" at bounding box center [412, 231] width 6 height 5
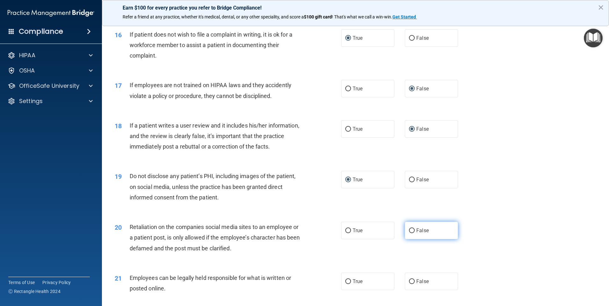
radio input "true"
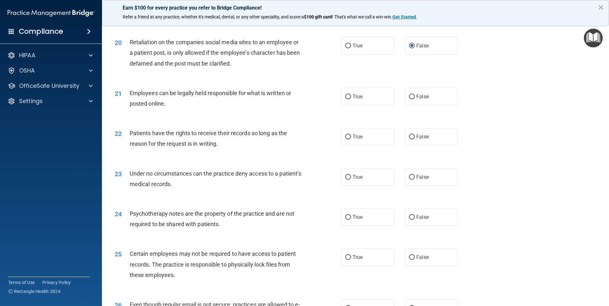
scroll to position [993, 0]
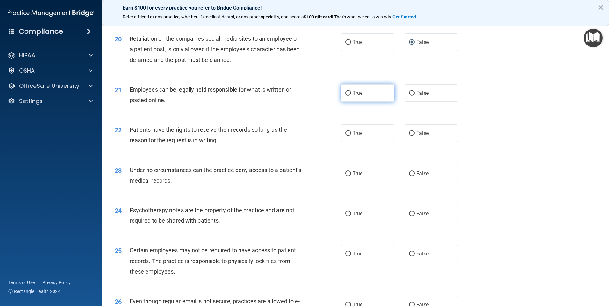
click at [345, 96] on input "True" at bounding box center [348, 93] width 6 height 5
radio input "true"
click at [409, 136] on input "False" at bounding box center [412, 133] width 6 height 5
radio input "true"
click at [410, 176] on input "False" at bounding box center [412, 174] width 6 height 5
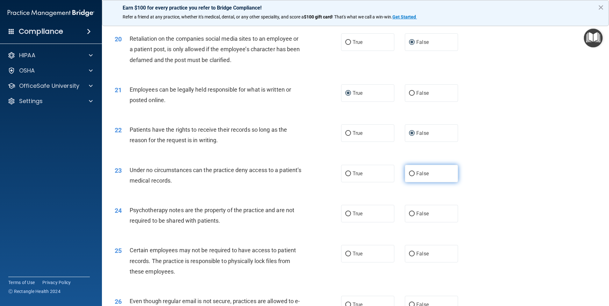
radio input "true"
click at [345, 216] on input "True" at bounding box center [348, 214] width 6 height 5
radio input "true"
click at [346, 257] on input "True" at bounding box center [348, 254] width 6 height 5
radio input "true"
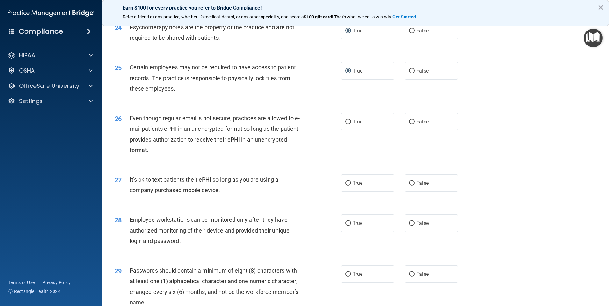
scroll to position [1178, 0]
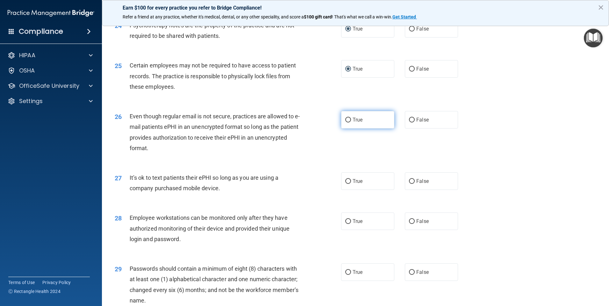
click at [345, 123] on input "True" at bounding box center [348, 120] width 6 height 5
radio input "true"
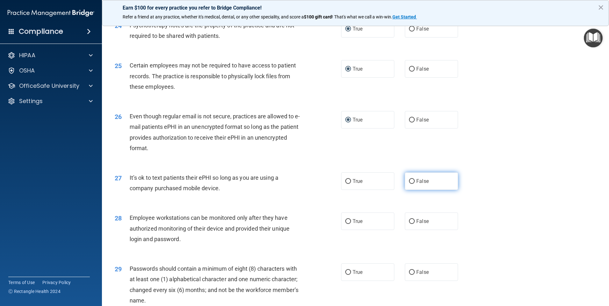
click at [409, 184] on input "False" at bounding box center [412, 181] width 6 height 5
radio input "true"
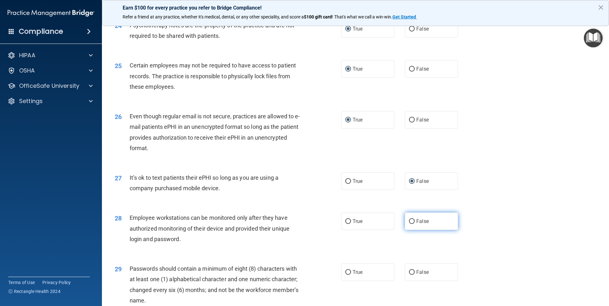
click at [409, 224] on input "False" at bounding box center [412, 221] width 6 height 5
radio input "true"
click at [345, 275] on input "True" at bounding box center [348, 272] width 6 height 5
radio input "true"
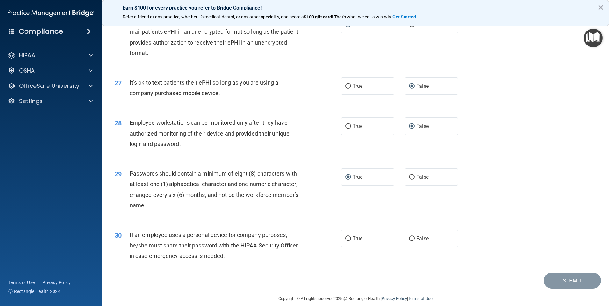
scroll to position [1292, 0]
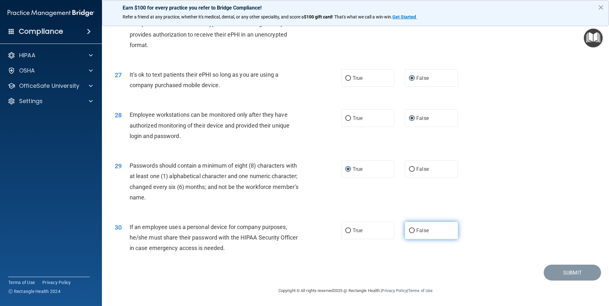
drag, startPoint x: 410, startPoint y: 231, endPoint x: 441, endPoint y: 236, distance: 31.0
click at [411, 231] on input "False" at bounding box center [412, 231] width 6 height 5
radio input "true"
click at [554, 276] on button "Submit" at bounding box center [571, 273] width 57 height 16
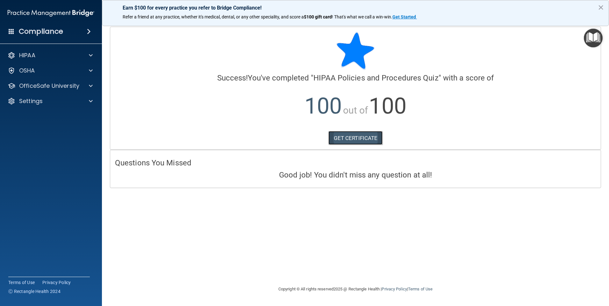
click at [363, 140] on link "GET CERTIFICATE" at bounding box center [355, 138] width 54 height 14
click at [92, 58] on span at bounding box center [91, 56] width 4 height 8
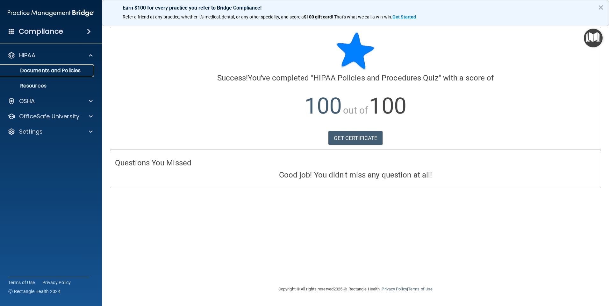
click at [85, 70] on p "Documents and Policies" at bounding box center [47, 70] width 87 height 6
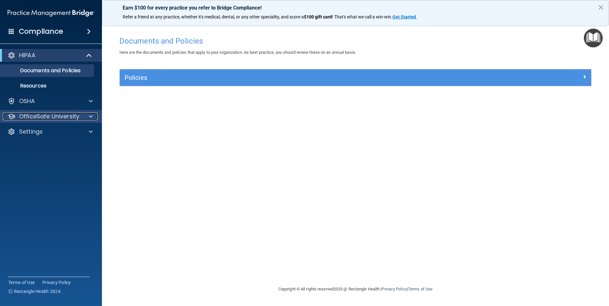
click at [89, 117] on span at bounding box center [91, 117] width 4 height 8
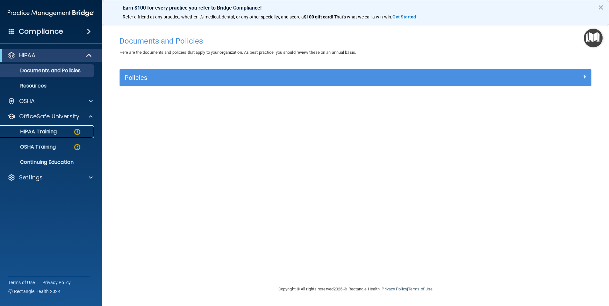
click at [78, 132] on img at bounding box center [77, 132] width 8 height 8
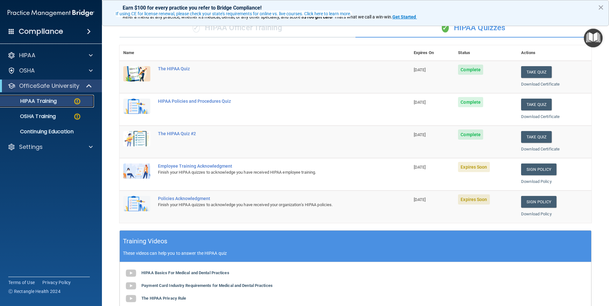
scroll to position [52, 0]
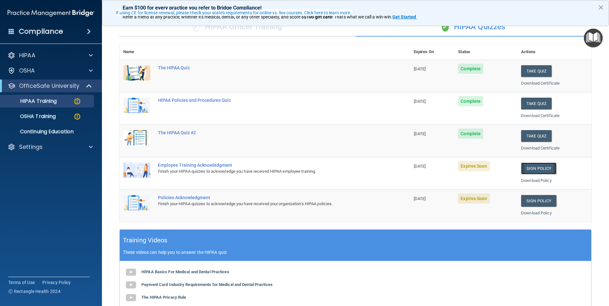
click at [529, 169] on link "Sign Policy" at bounding box center [538, 169] width 35 height 12
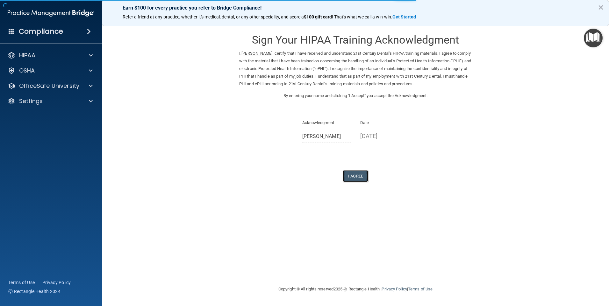
click at [354, 176] on button "I Agree" at bounding box center [354, 176] width 25 height 12
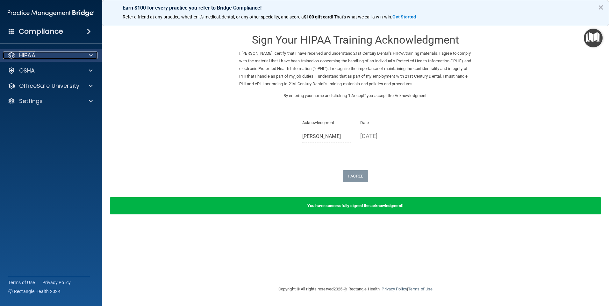
click at [94, 56] on div at bounding box center [90, 56] width 16 height 8
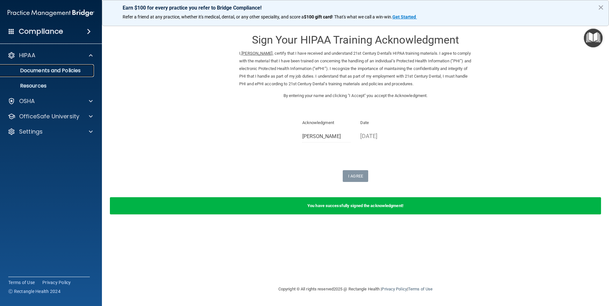
click at [89, 70] on p "Documents and Policies" at bounding box center [47, 70] width 87 height 6
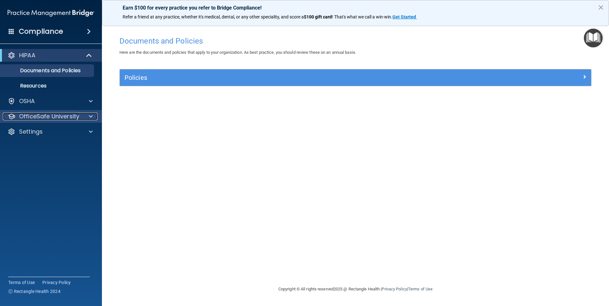
click at [91, 115] on span at bounding box center [91, 117] width 4 height 8
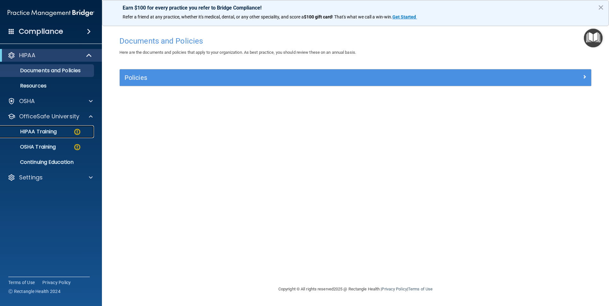
click at [83, 133] on div "HIPAA Training" at bounding box center [47, 132] width 87 height 6
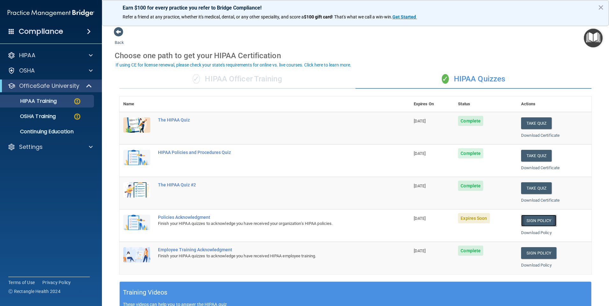
click at [542, 221] on link "Sign Policy" at bounding box center [538, 221] width 35 height 12
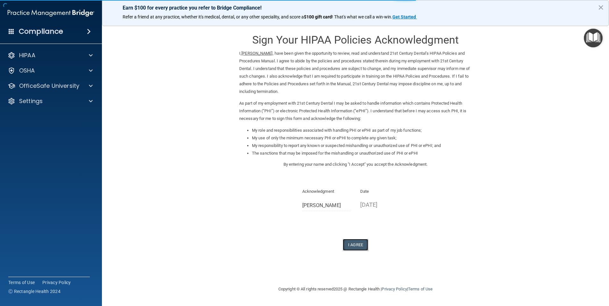
click at [357, 243] on button "I Agree" at bounding box center [354, 245] width 25 height 12
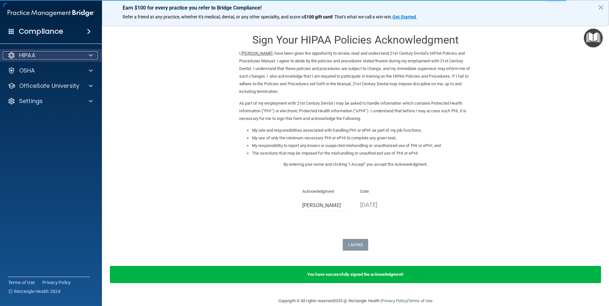
click at [89, 55] on span at bounding box center [91, 56] width 4 height 8
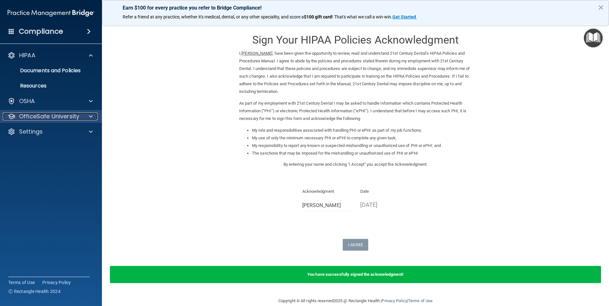
click at [81, 115] on div "OfficeSafe University" at bounding box center [42, 117] width 79 height 8
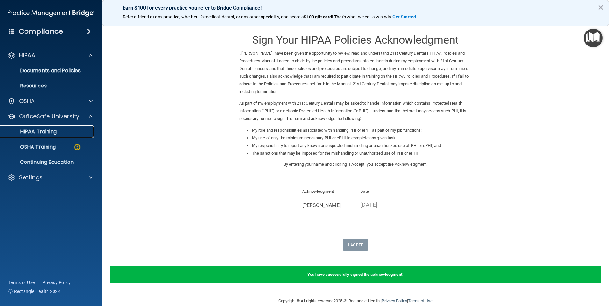
click at [67, 132] on div "HIPAA Training" at bounding box center [47, 132] width 87 height 6
